Goal: Navigation & Orientation: Find specific page/section

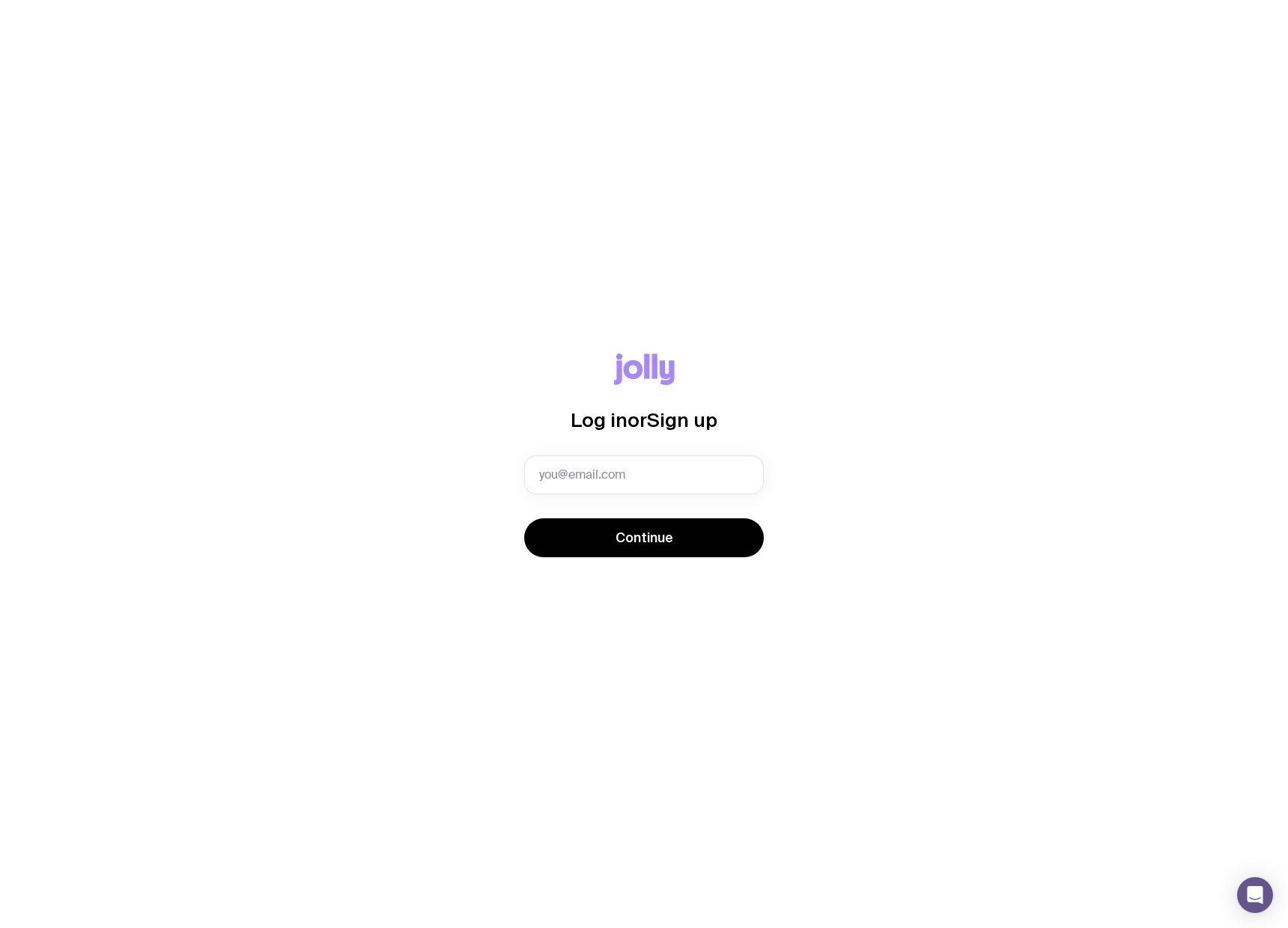
type input "[EMAIL_ADDRESS][PERSON_NAME][DOMAIN_NAME]"
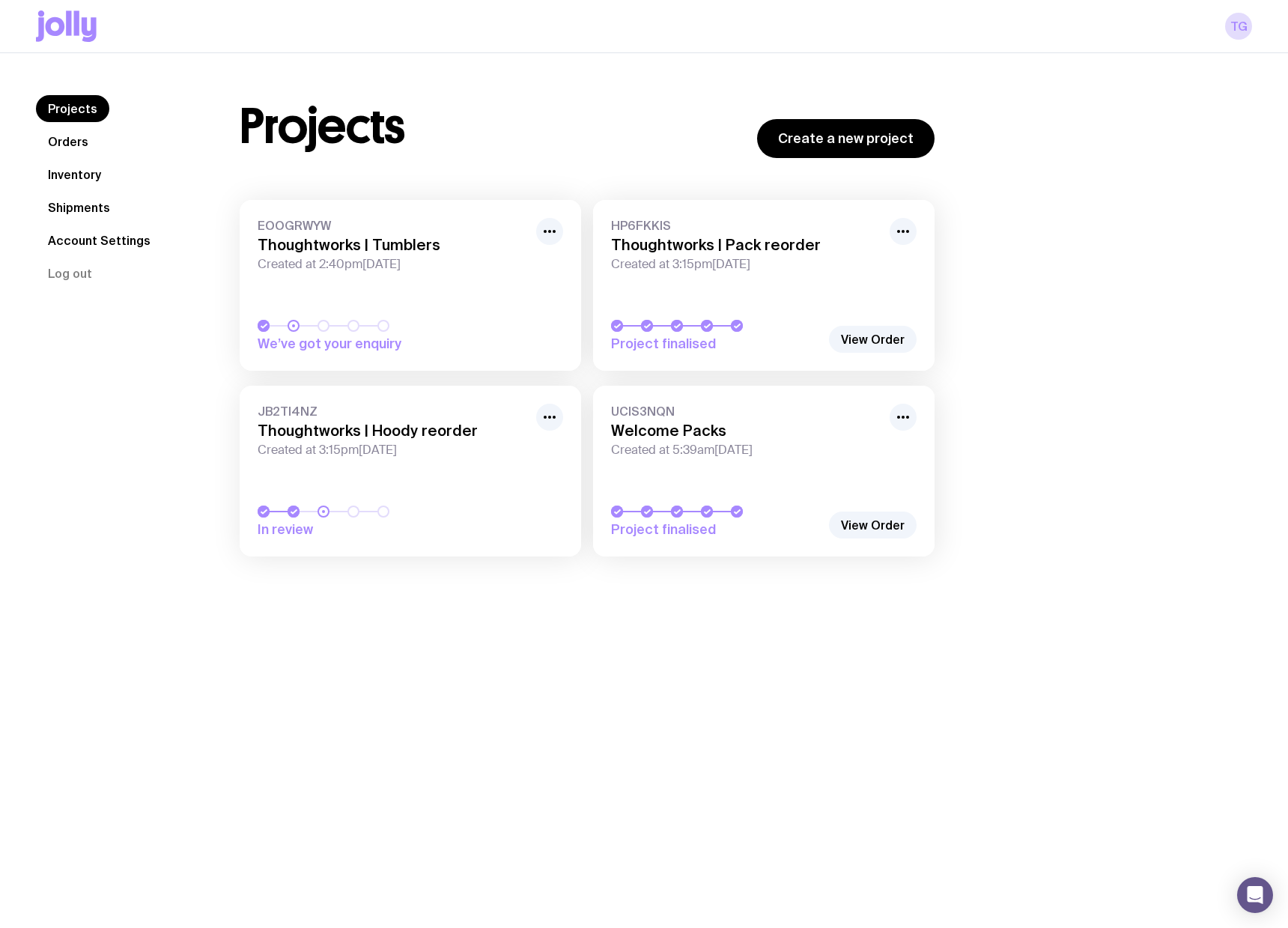
click at [79, 183] on link "Inventory" at bounding box center [74, 174] width 77 height 27
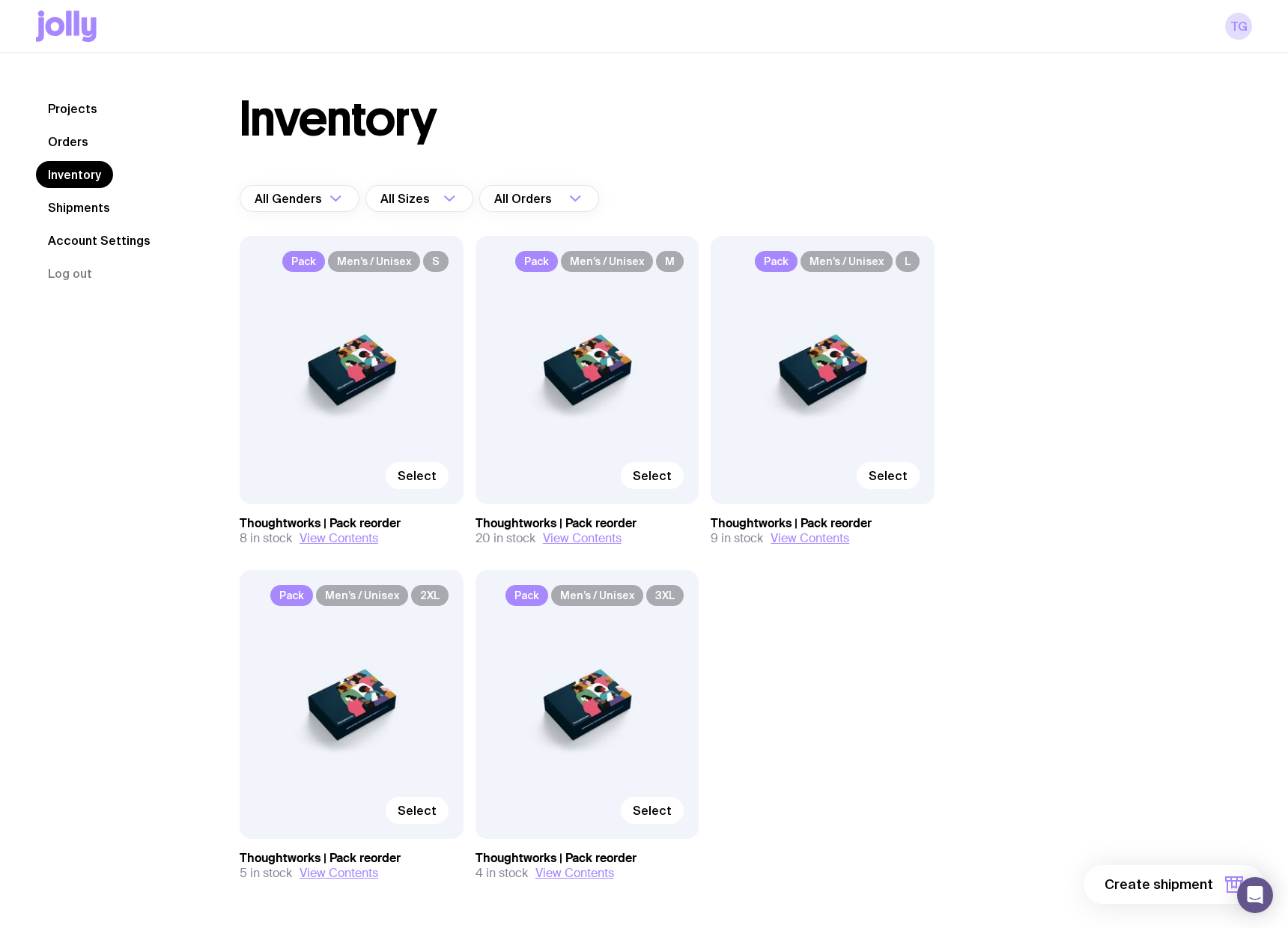
click at [366, 411] on div "Pack Men’s / Unisex S Select" at bounding box center [352, 370] width 224 height 268
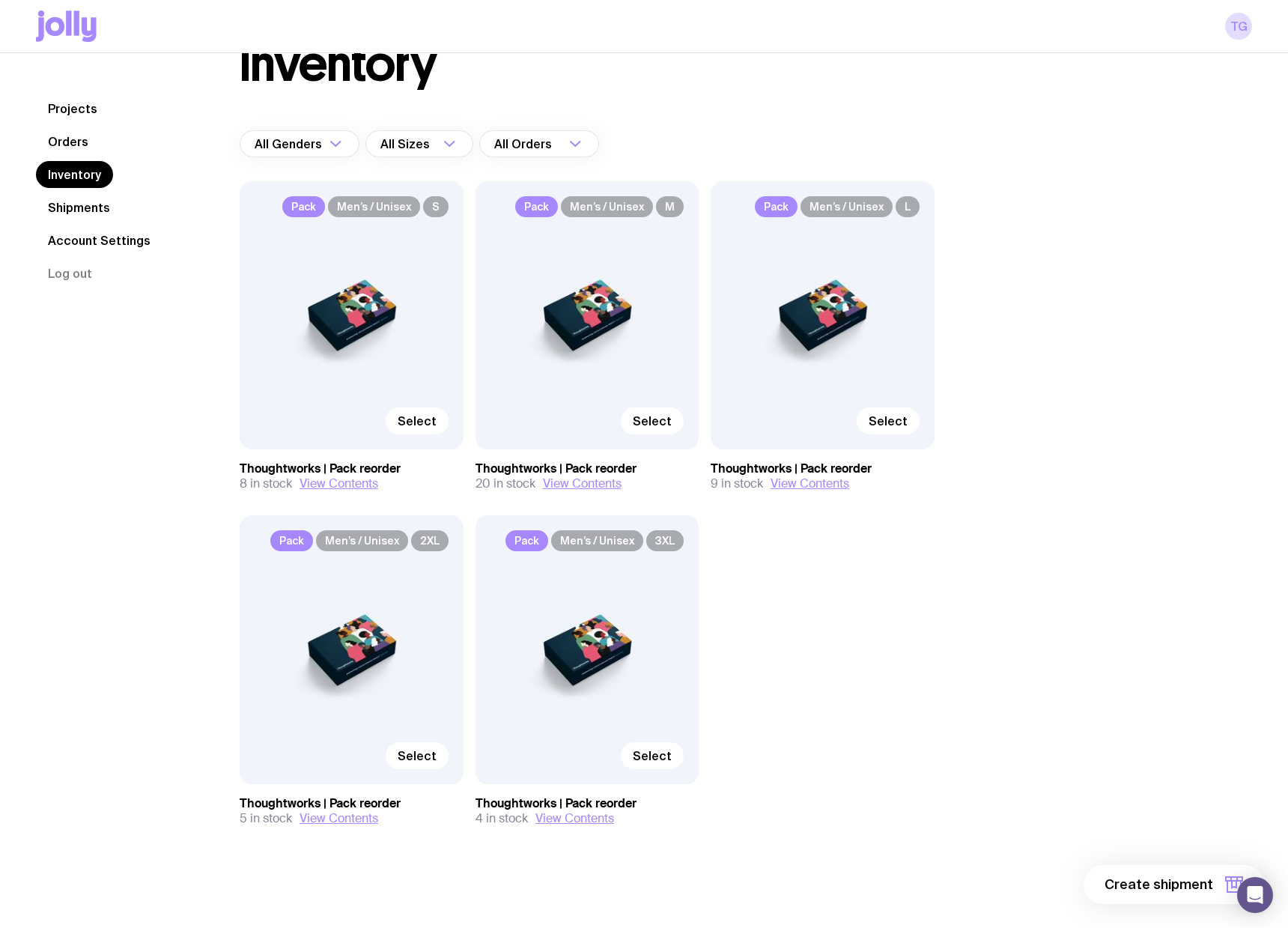
click at [58, 143] on link "Orders" at bounding box center [67, 141] width 64 height 27
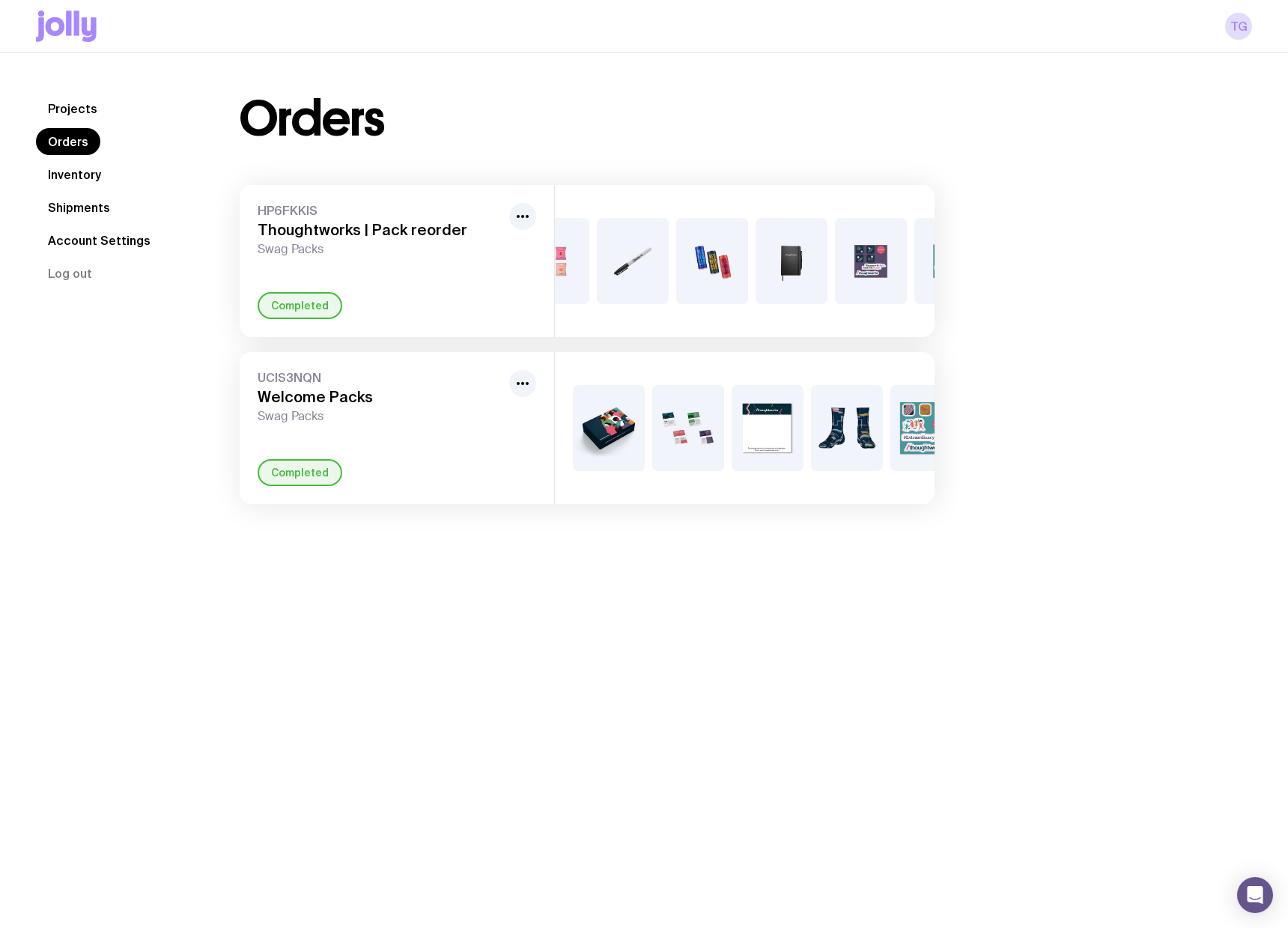
scroll to position [0, 78]
click at [713, 270] on img at bounding box center [690, 261] width 72 height 86
click at [670, 260] on img at bounding box center [690, 261] width 72 height 86
click at [525, 221] on icon "button" at bounding box center [523, 216] width 18 height 18
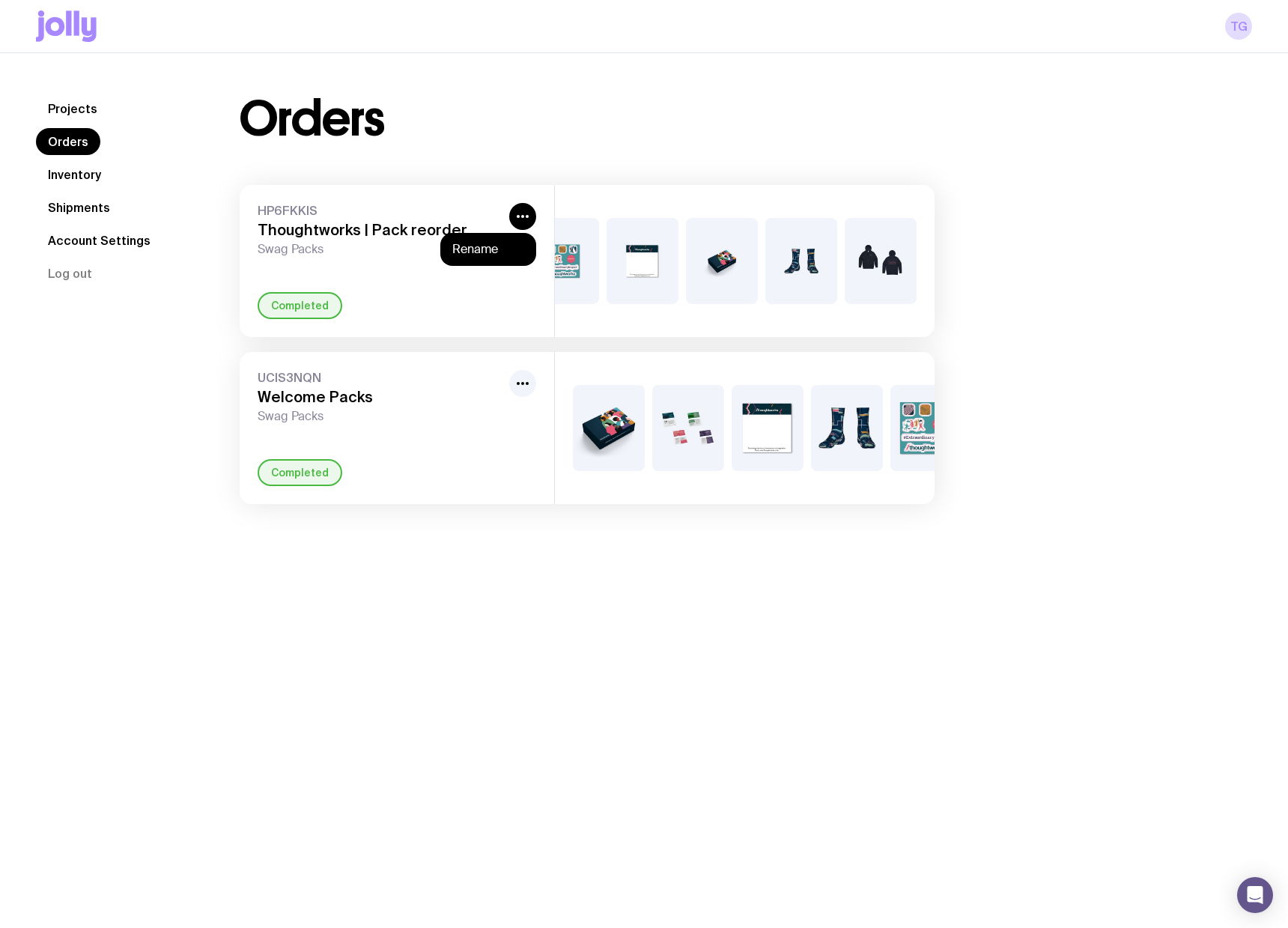
click at [620, 241] on img at bounding box center [642, 261] width 72 height 86
click at [386, 241] on div "HP6FKKIS Thoughtworks | Pack reorder Swag Packs" at bounding box center [380, 229] width 246 height 54
drag, startPoint x: 386, startPoint y: 241, endPoint x: 377, endPoint y: 237, distance: 9.8
click at [377, 237] on div "HP6FKKIS Thoughtworks | Pack reorder Swag Packs" at bounding box center [380, 229] width 246 height 54
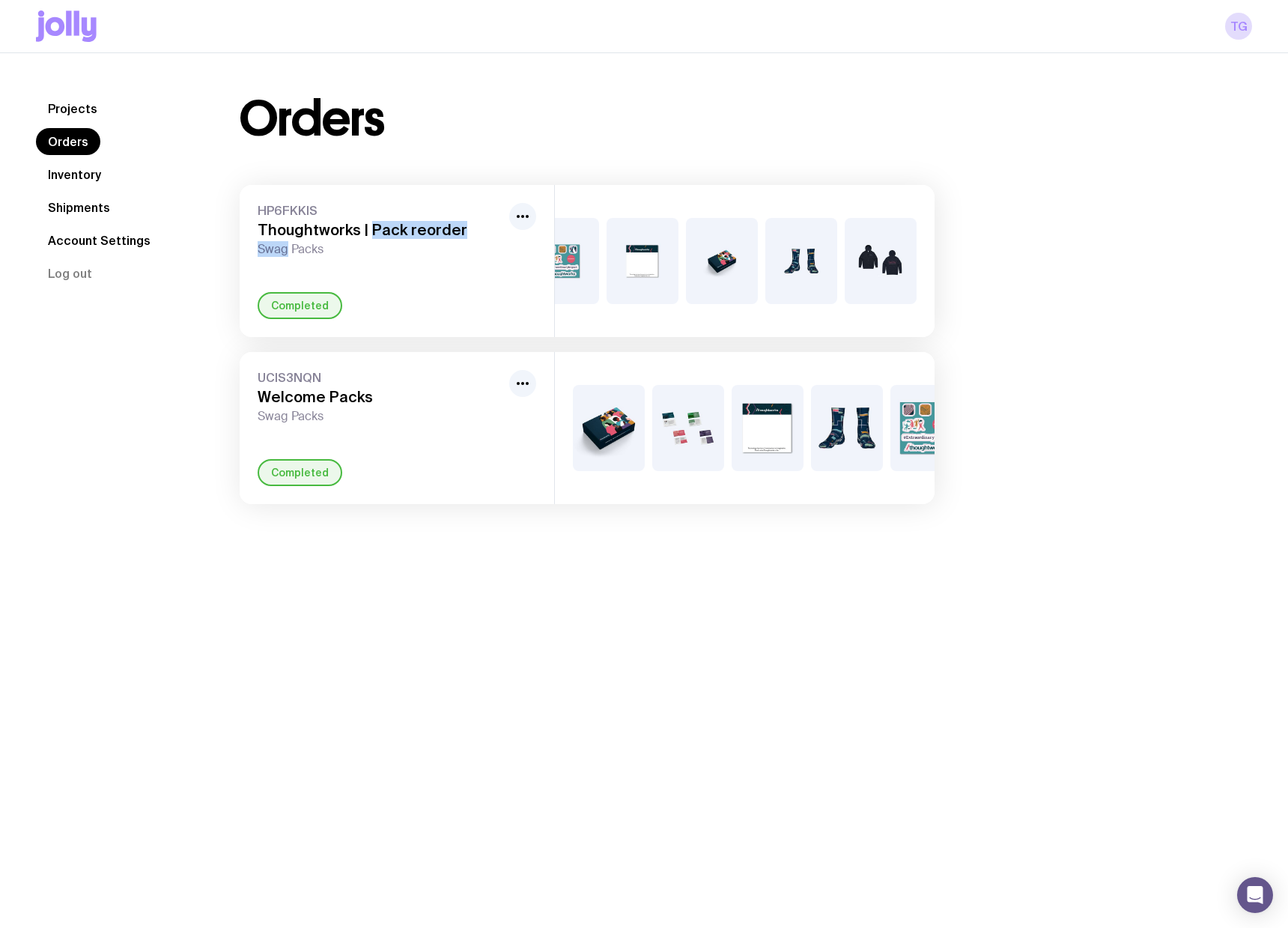
click at [377, 237] on h3 "Thoughtworks | Pack reorder" at bounding box center [380, 230] width 246 height 18
